Goal: Task Accomplishment & Management: Use online tool/utility

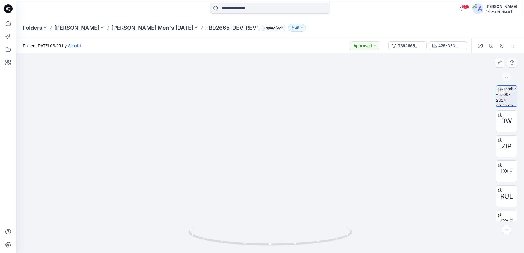
drag, startPoint x: 269, startPoint y: 80, endPoint x: 268, endPoint y: 130, distance: 49.9
click at [268, 130] on img at bounding box center [270, 139] width 355 height 227
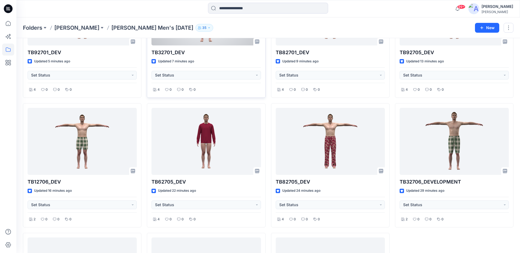
scroll to position [109, 0]
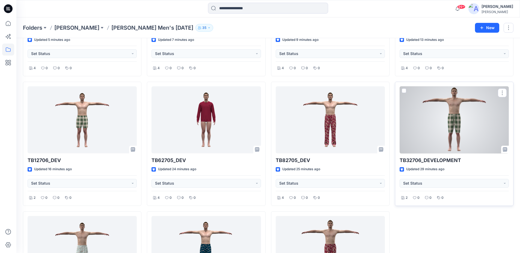
click at [448, 115] on div at bounding box center [453, 119] width 109 height 67
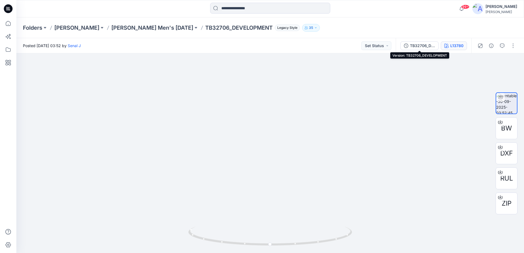
click at [450, 47] on div "L13780" at bounding box center [456, 46] width 13 height 6
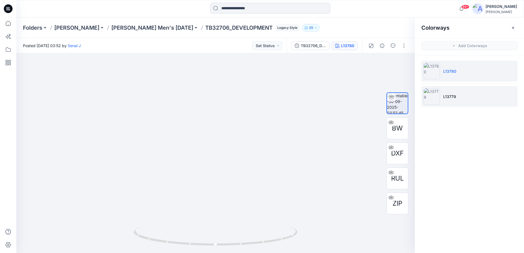
click at [458, 94] on li "L13779" at bounding box center [469, 96] width 96 height 21
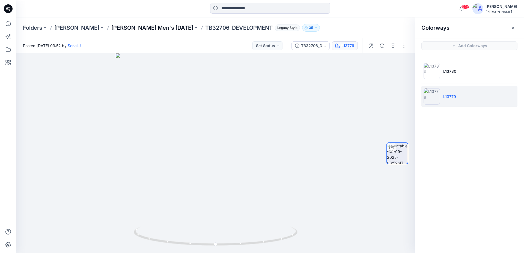
click at [141, 29] on p "Tommy Bahama Men's NOV 25" at bounding box center [152, 28] width 82 height 8
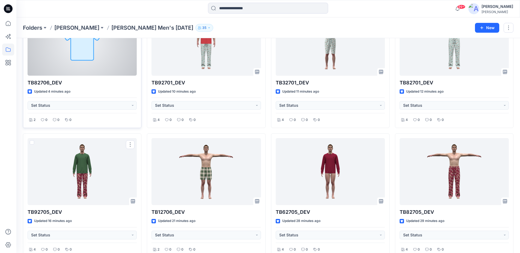
scroll to position [7, 0]
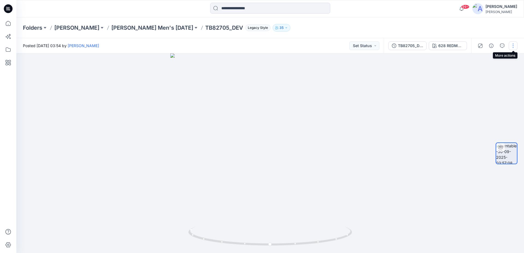
click at [516, 45] on button "button" at bounding box center [512, 45] width 9 height 9
click at [477, 59] on p "Edit" at bounding box center [478, 59] width 7 height 6
click at [515, 47] on button "button" at bounding box center [512, 45] width 9 height 9
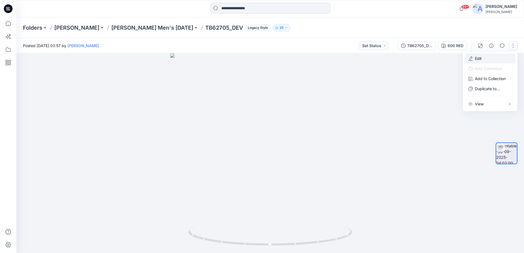
click at [485, 60] on button "Edit" at bounding box center [490, 58] width 50 height 10
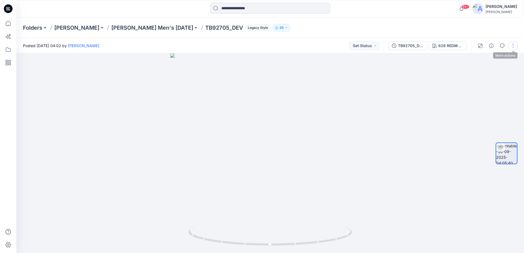
click at [514, 48] on button "button" at bounding box center [512, 45] width 9 height 9
click at [476, 59] on p "Edit" at bounding box center [478, 59] width 7 height 6
click at [510, 45] on button "button" at bounding box center [512, 45] width 9 height 9
click at [478, 62] on button "Edit" at bounding box center [490, 58] width 50 height 10
click at [511, 46] on button "button" at bounding box center [512, 45] width 9 height 9
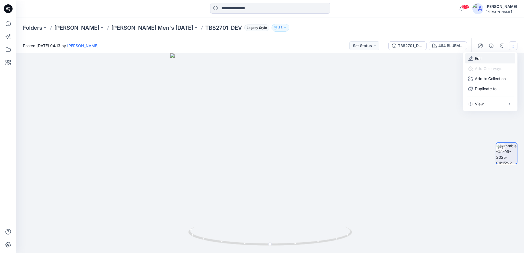
click at [479, 61] on p "Edit" at bounding box center [478, 59] width 7 height 6
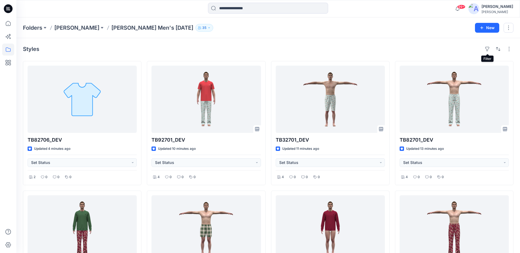
click at [425, 29] on div "Folders [PERSON_NAME] [PERSON_NAME] Men's [DATE]" at bounding box center [247, 28] width 448 height 8
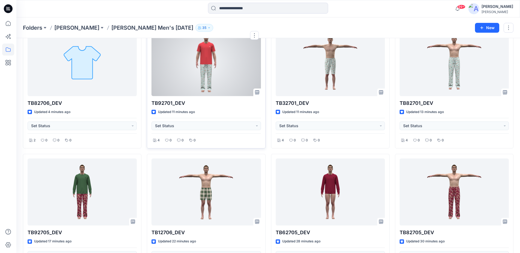
scroll to position [27, 0]
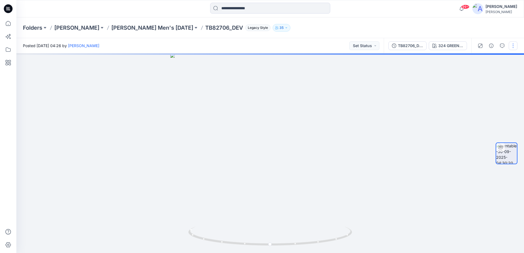
click at [511, 46] on button "button" at bounding box center [512, 45] width 9 height 9
click at [493, 60] on button "Edit" at bounding box center [490, 58] width 50 height 10
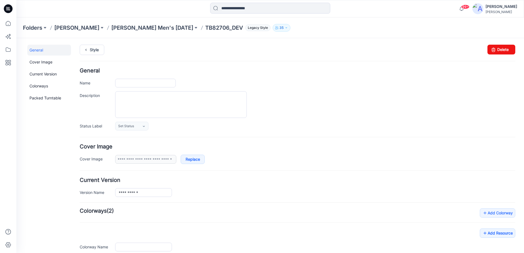
type input "**********"
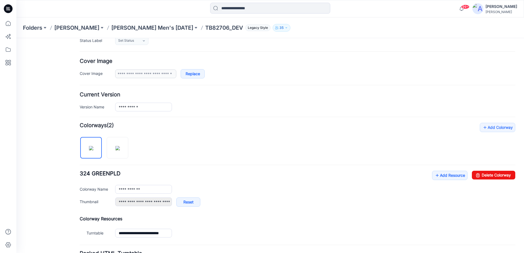
scroll to position [134, 0]
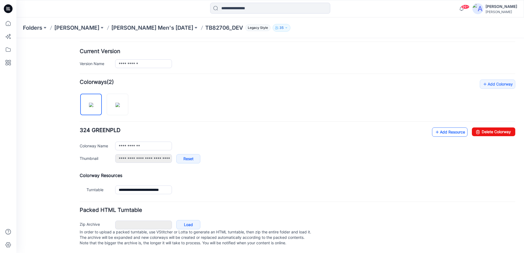
click at [439, 128] on link "Add Resource" at bounding box center [449, 132] width 35 height 9
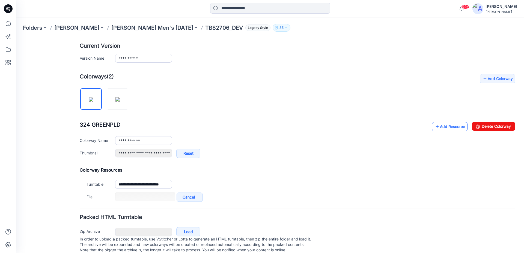
click at [446, 128] on link "Add Resource" at bounding box center [449, 126] width 35 height 9
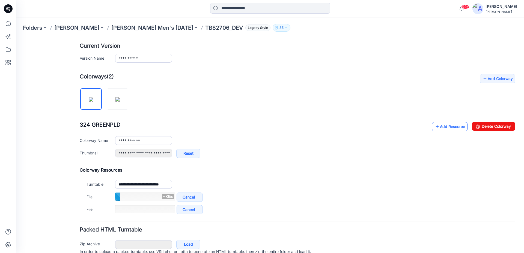
click at [438, 125] on link "Add Resource" at bounding box center [449, 126] width 35 height 9
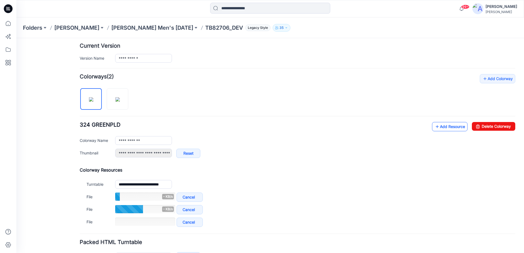
click at [439, 125] on link "Add Resource" at bounding box center [449, 126] width 35 height 9
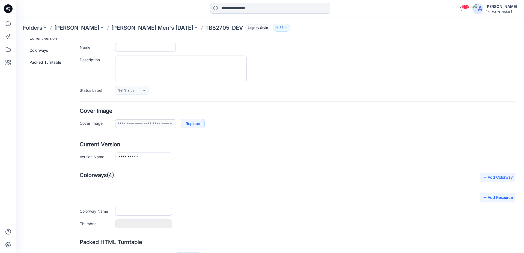
scroll to position [73, 0]
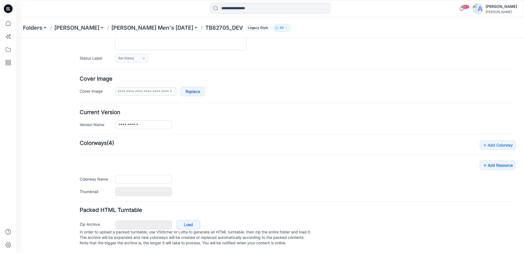
type input "**********"
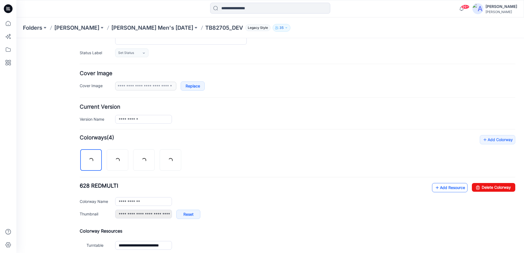
click at [438, 187] on link "Add Resource" at bounding box center [449, 187] width 35 height 9
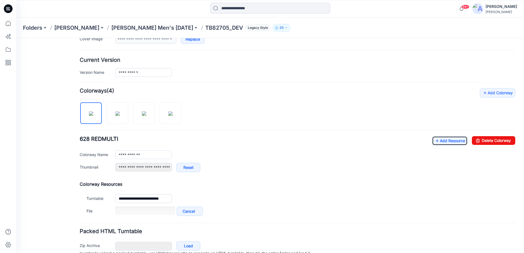
scroll to position [147, 0]
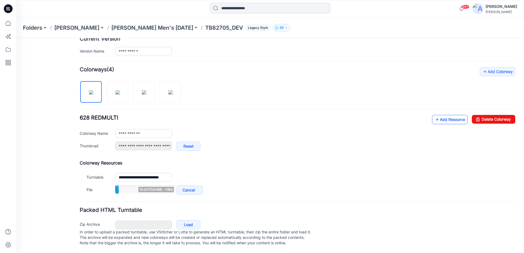
click at [449, 115] on link "Add Resource" at bounding box center [449, 119] width 35 height 9
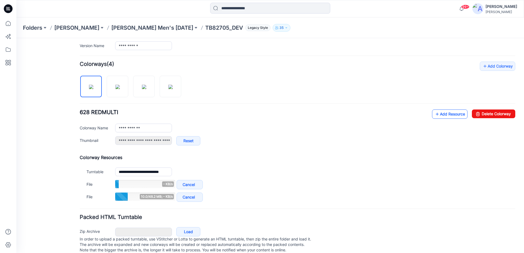
click at [437, 113] on link "Add Resource" at bounding box center [449, 114] width 35 height 9
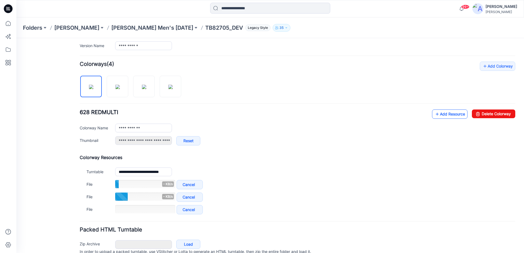
click at [434, 115] on icon at bounding box center [436, 114] width 5 height 9
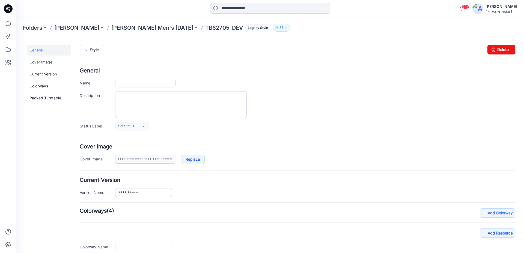
type input "**********"
type input "*******"
type input "**********"
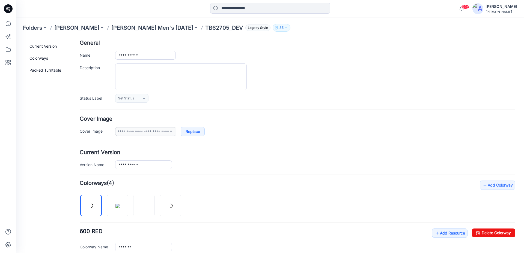
scroll to position [134, 0]
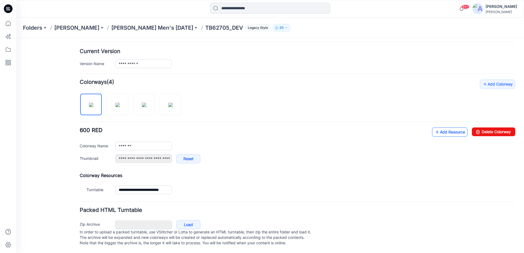
click at [435, 128] on link "Add Resource" at bounding box center [449, 132] width 35 height 9
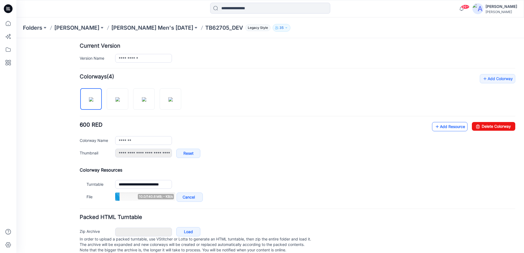
click at [445, 128] on link "Add Resource" at bounding box center [449, 126] width 35 height 9
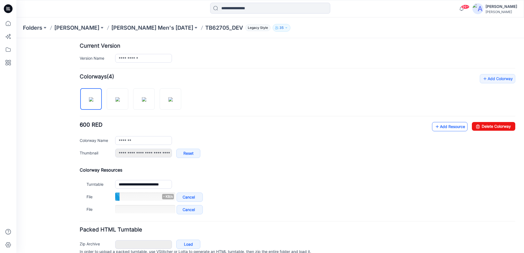
click at [437, 127] on link "Add Resource" at bounding box center [449, 126] width 35 height 9
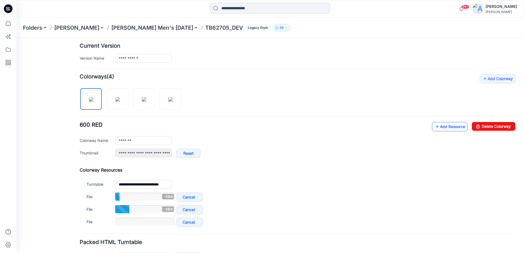
click at [441, 130] on link "Add Resource" at bounding box center [449, 126] width 35 height 9
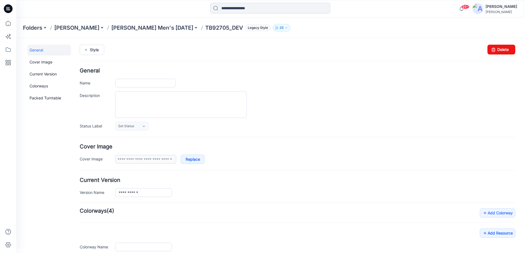
type input "**********"
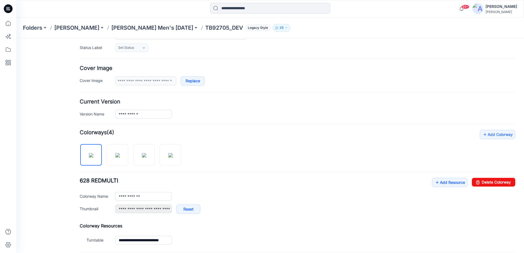
scroll to position [134, 0]
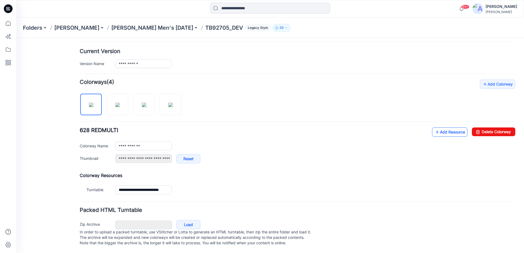
click at [434, 128] on icon at bounding box center [436, 132] width 5 height 9
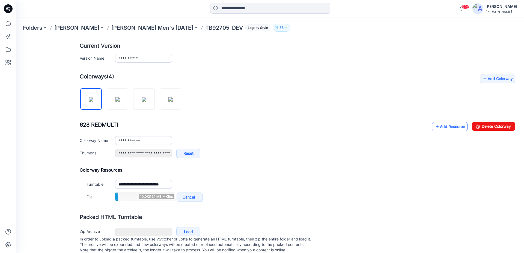
click at [438, 128] on link "Add Resource" at bounding box center [449, 126] width 35 height 9
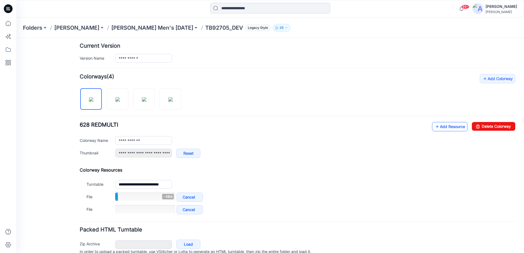
click at [447, 124] on link "Add Resource" at bounding box center [449, 126] width 35 height 9
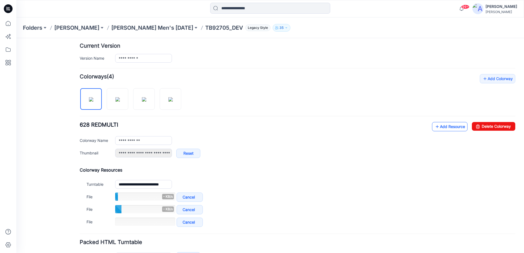
click at [436, 125] on link "Add Resource" at bounding box center [449, 126] width 35 height 9
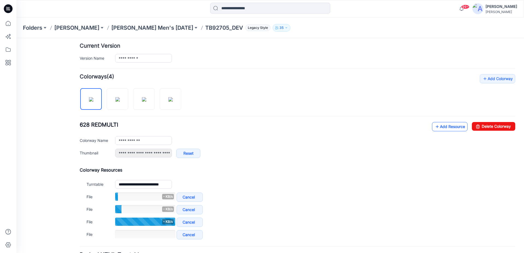
click at [439, 125] on link "Add Resource" at bounding box center [449, 126] width 35 height 9
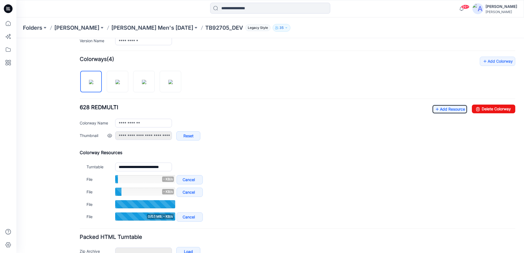
scroll to position [162, 0]
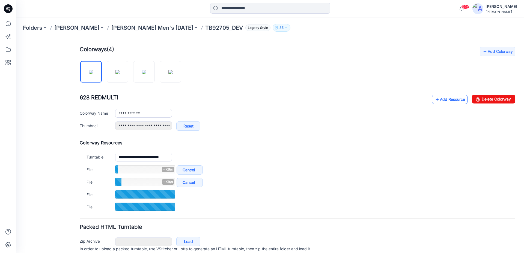
click at [442, 101] on link "Add Resource" at bounding box center [449, 99] width 35 height 9
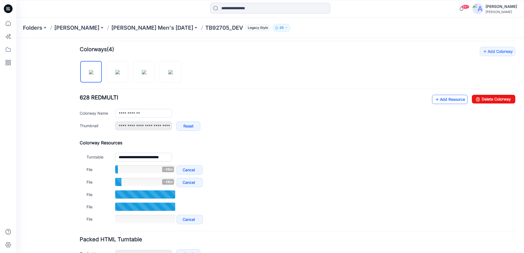
click at [454, 101] on link "Add Resource" at bounding box center [449, 99] width 35 height 9
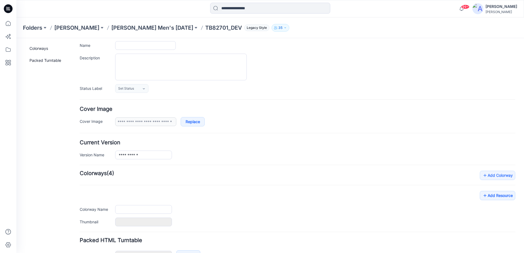
scroll to position [73, 0]
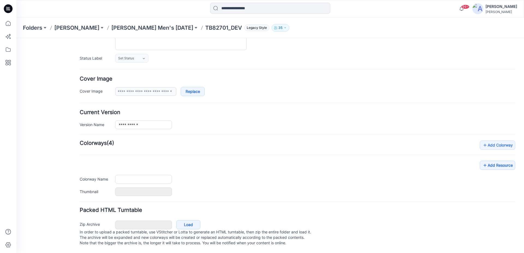
type input "**********"
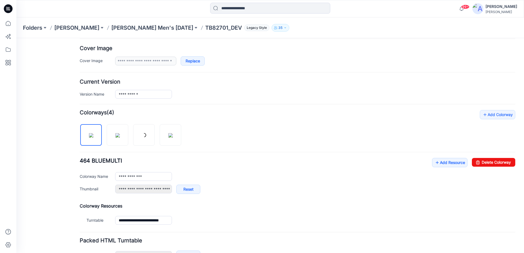
scroll to position [134, 0]
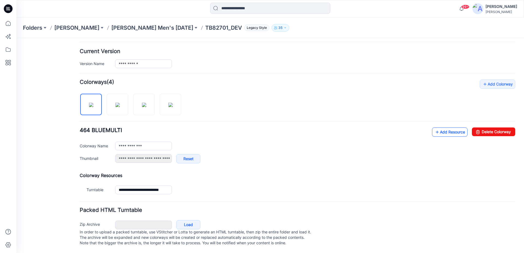
click at [435, 128] on link "Add Resource" at bounding box center [449, 132] width 35 height 9
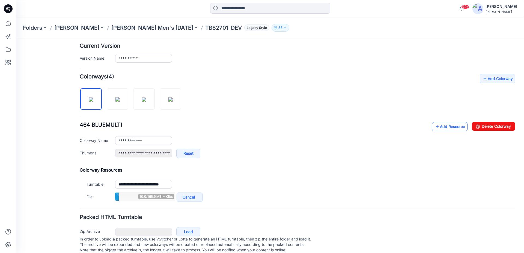
click at [447, 126] on link "Add Resource" at bounding box center [449, 126] width 35 height 9
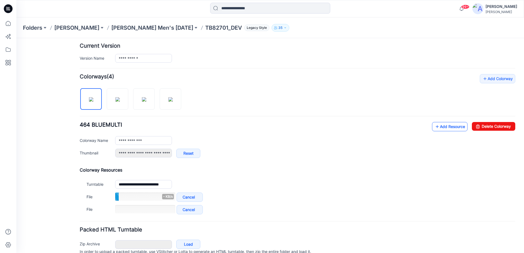
click at [441, 127] on link "Add Resource" at bounding box center [449, 126] width 35 height 9
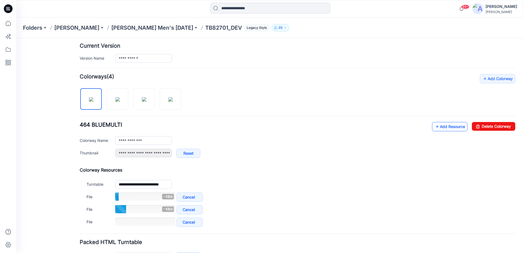
click at [446, 129] on link "Add Resource" at bounding box center [449, 126] width 35 height 9
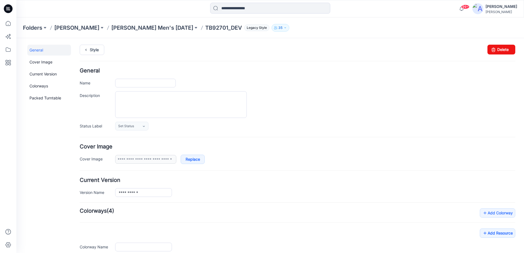
type input "**********"
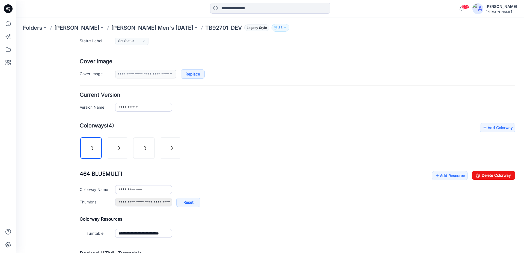
scroll to position [134, 0]
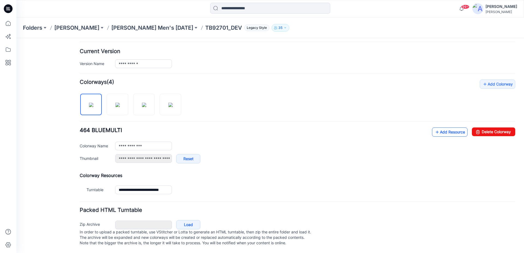
click at [434, 128] on icon at bounding box center [436, 132] width 5 height 9
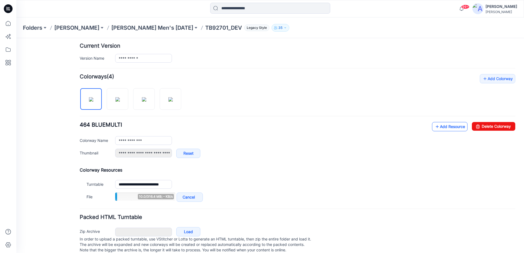
click at [434, 126] on icon at bounding box center [436, 126] width 5 height 9
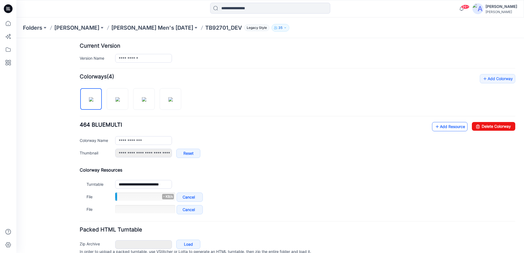
click at [436, 124] on link "Add Resource" at bounding box center [449, 126] width 35 height 9
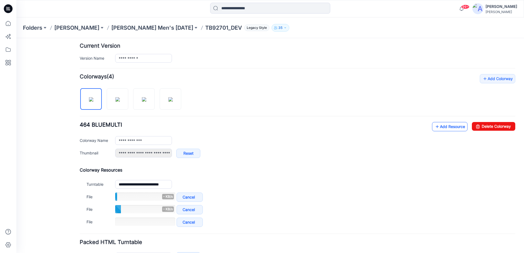
click at [434, 128] on icon at bounding box center [436, 126] width 5 height 9
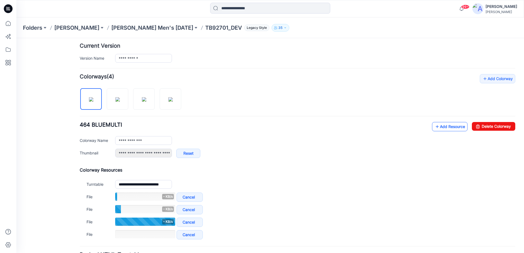
click at [437, 130] on link "Add Resource" at bounding box center [449, 126] width 35 height 9
click at [441, 128] on link "Add Resource" at bounding box center [449, 126] width 35 height 9
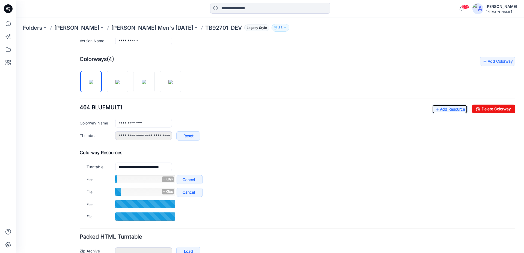
scroll to position [162, 0]
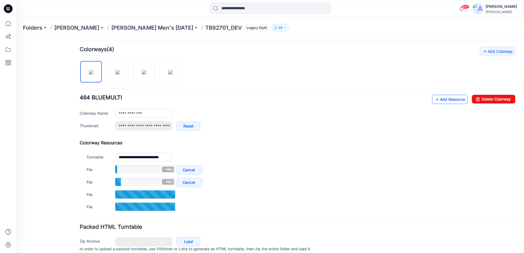
click at [439, 103] on link "Add Resource" at bounding box center [449, 99] width 35 height 9
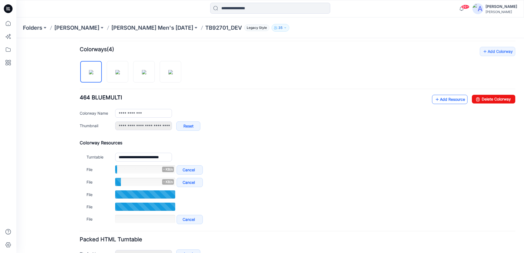
click at [451, 101] on link "Add Resource" at bounding box center [449, 99] width 35 height 9
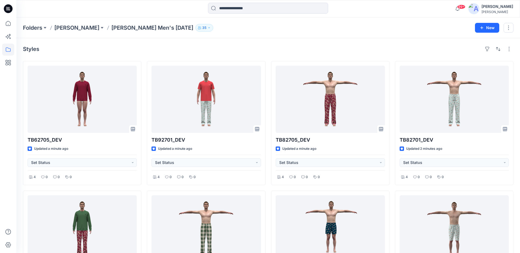
drag, startPoint x: 0, startPoint y: 0, endPoint x: 165, endPoint y: 18, distance: 166.2
click at [166, 18] on div "Folders [PERSON_NAME] [PERSON_NAME] Men's [DATE] New" at bounding box center [267, 27] width 503 height 21
